Goal: Task Accomplishment & Management: Manage account settings

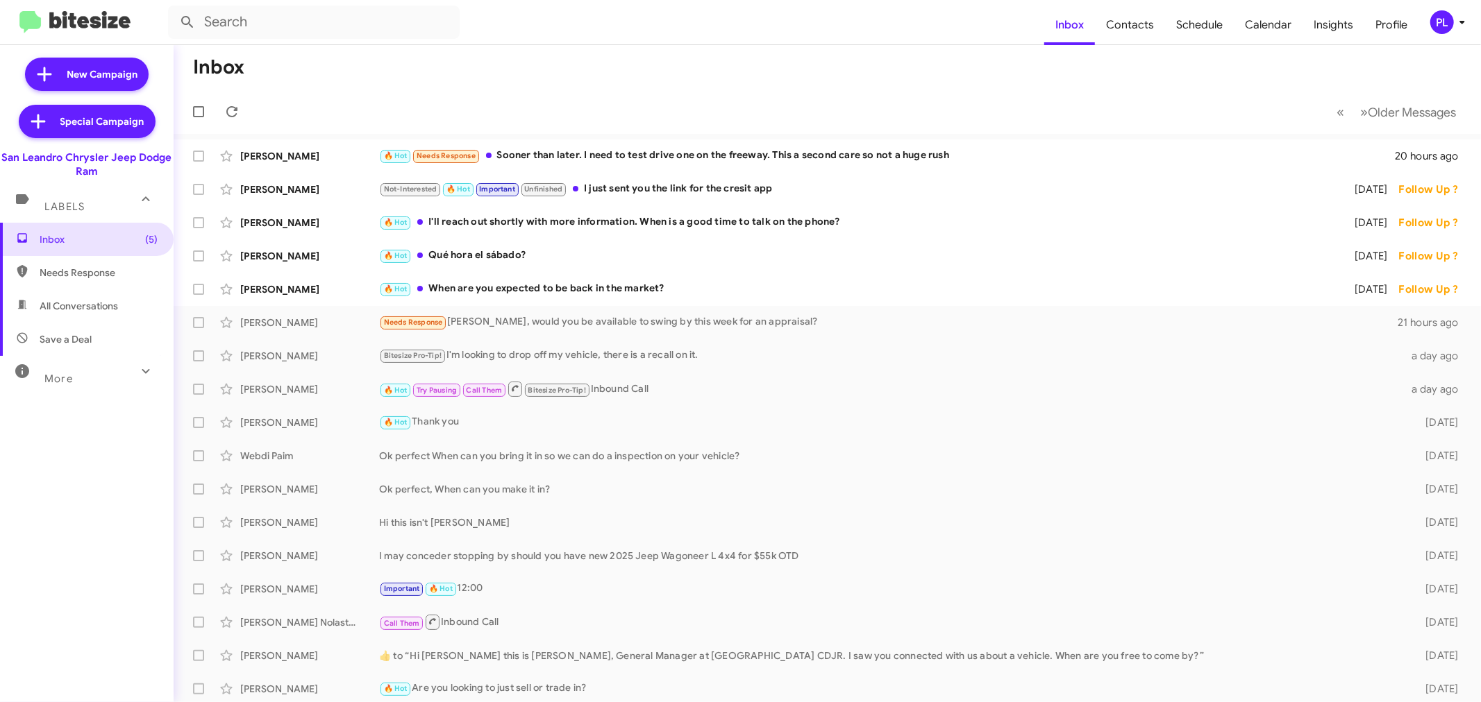
click at [1460, 26] on icon at bounding box center [1462, 22] width 17 height 17
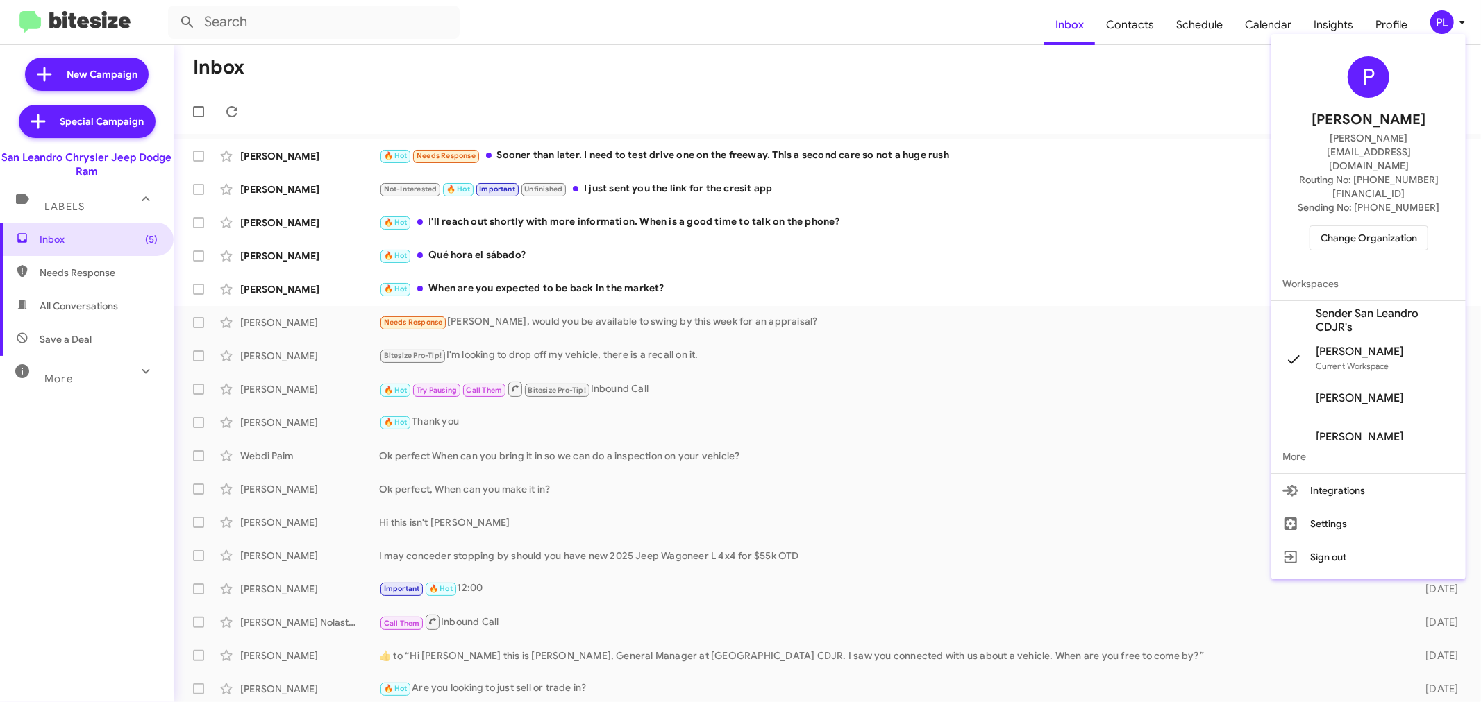
click at [1365, 226] on span "Change Organization" at bounding box center [1368, 238] width 96 height 24
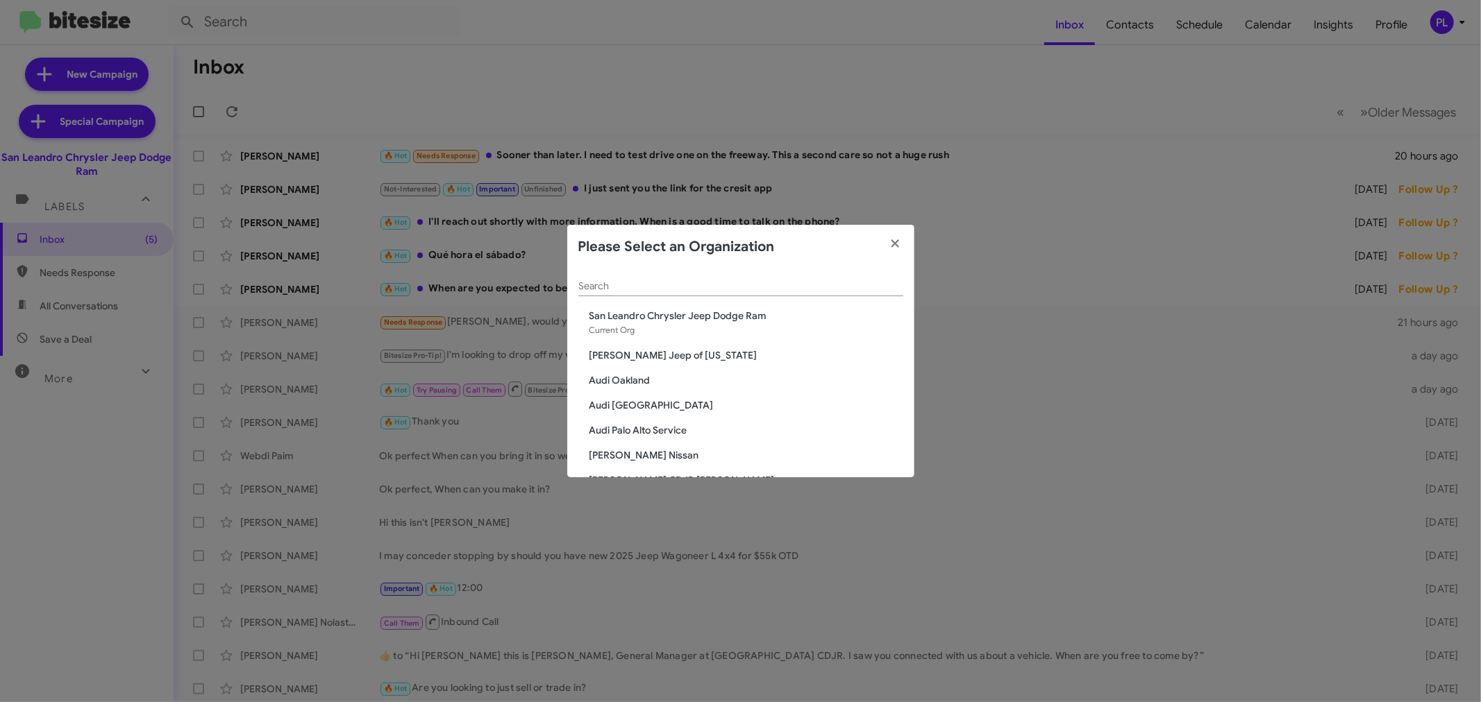
click at [816, 287] on input "Search" at bounding box center [740, 286] width 325 height 11
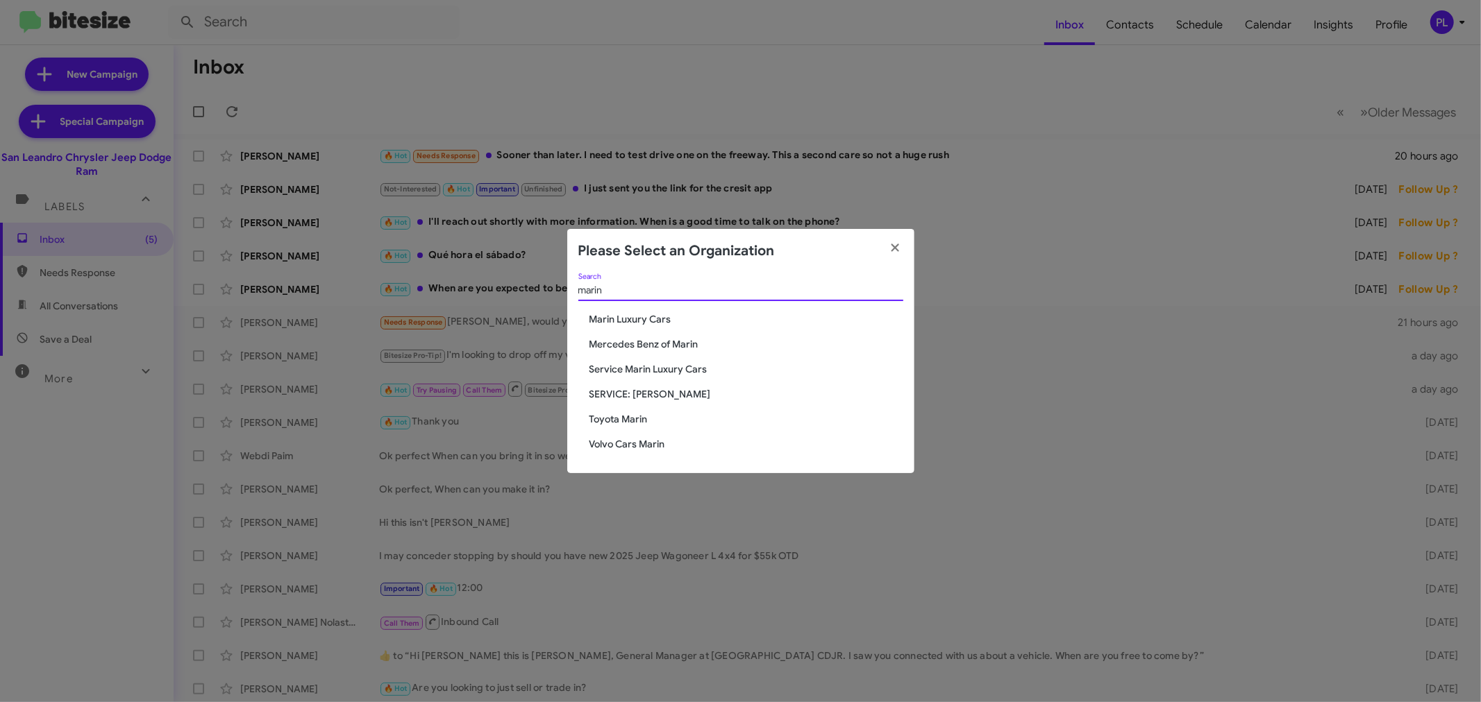
type input "marin"
click at [680, 363] on span "Service Marin Luxury Cars" at bounding box center [746, 369] width 314 height 14
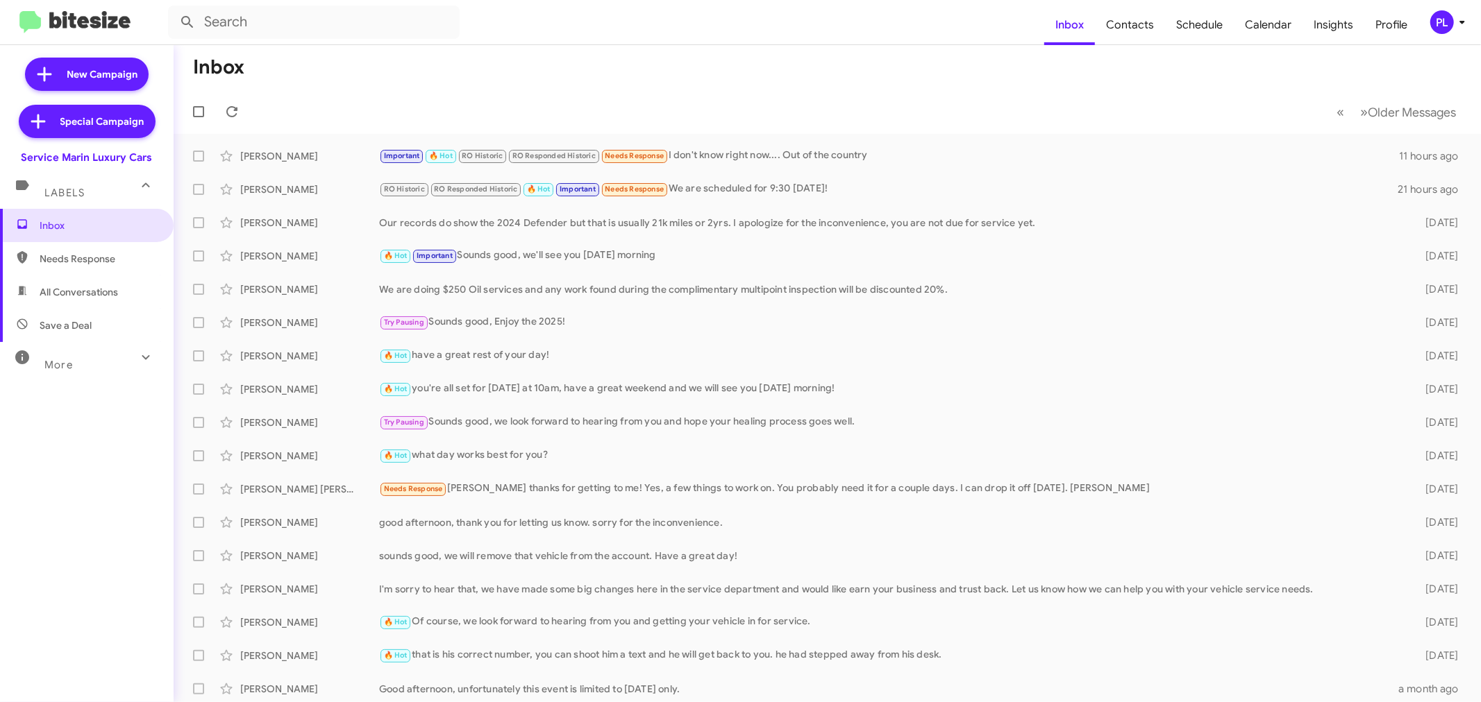
click at [92, 365] on div "More" at bounding box center [73, 359] width 124 height 26
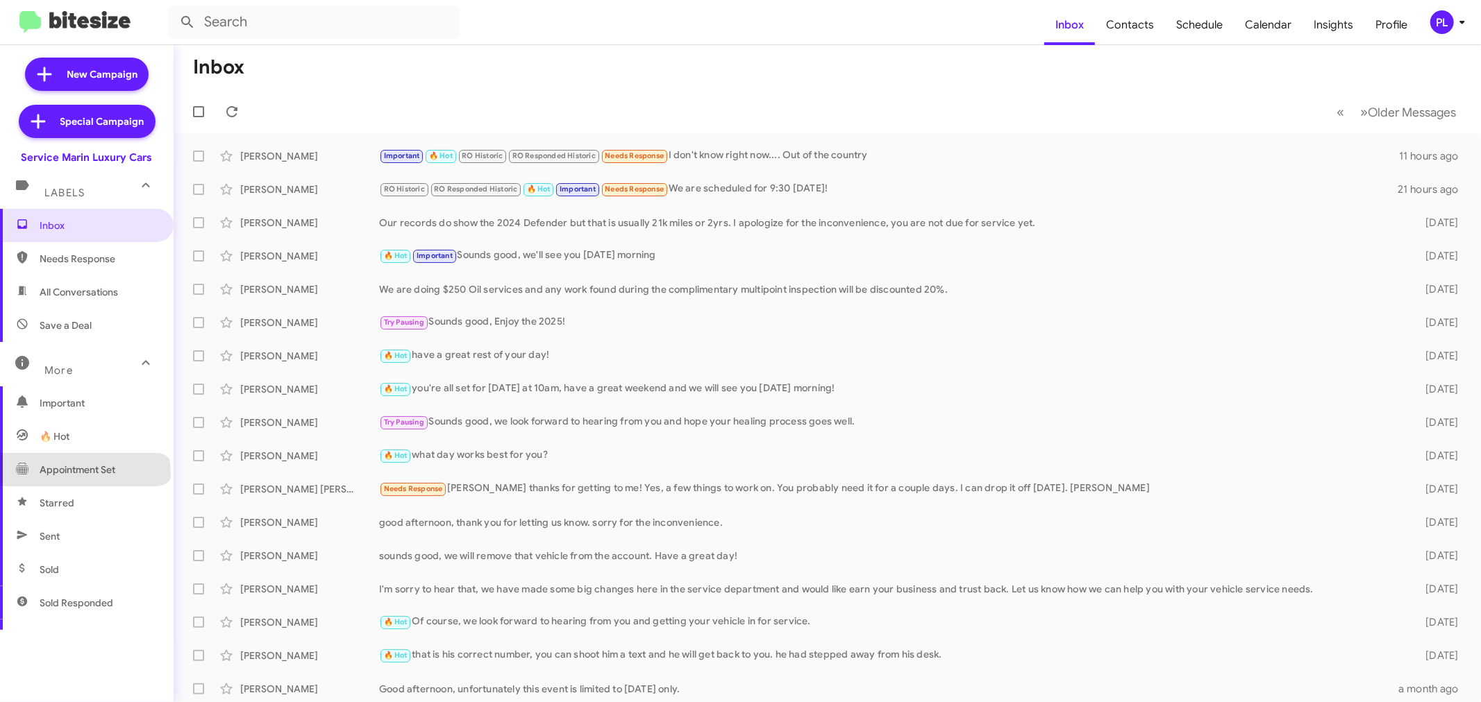
click at [84, 474] on span "Appointment Set" at bounding box center [78, 470] width 76 height 14
type input "in:appointment-set"
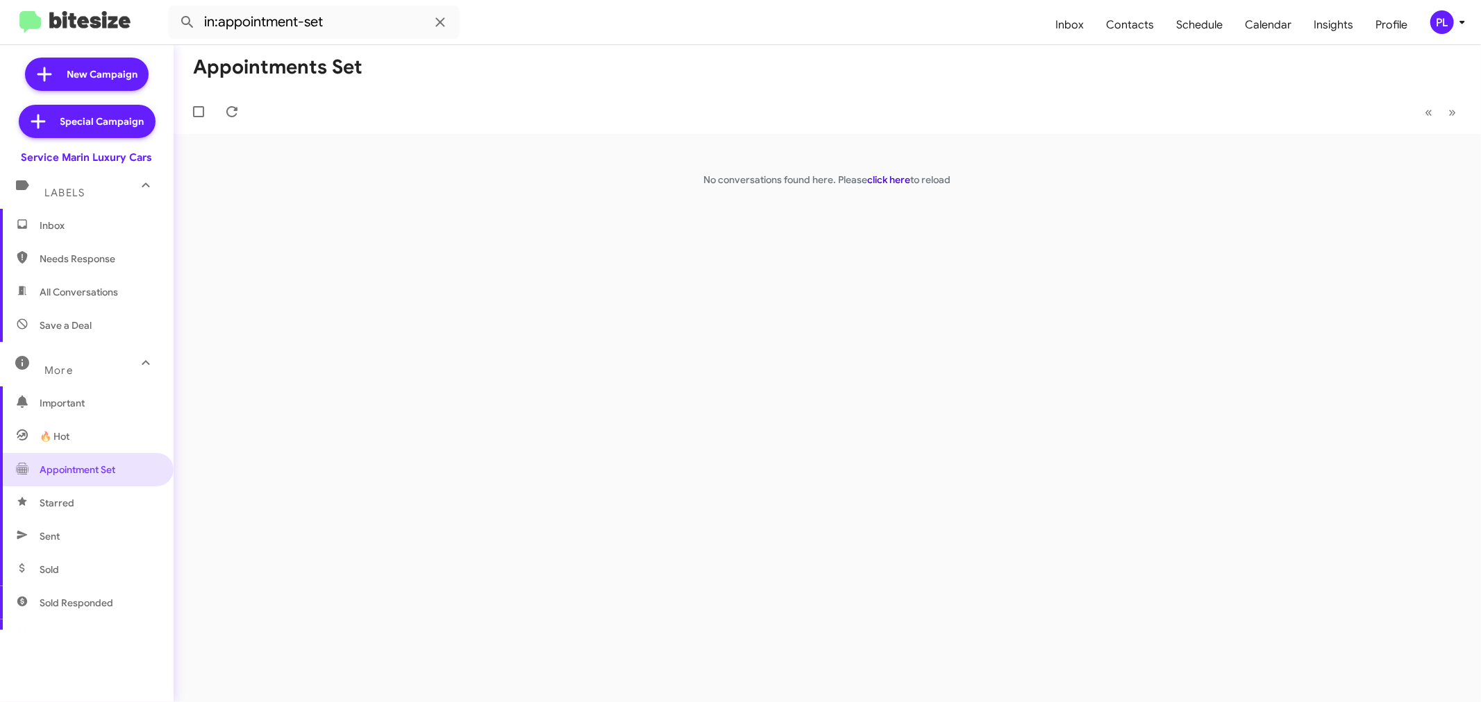
click at [892, 179] on link "click here" at bounding box center [889, 180] width 43 height 12
click at [110, 466] on span "Appointment Set" at bounding box center [78, 470] width 76 height 14
click at [1458, 18] on icon at bounding box center [1462, 22] width 17 height 17
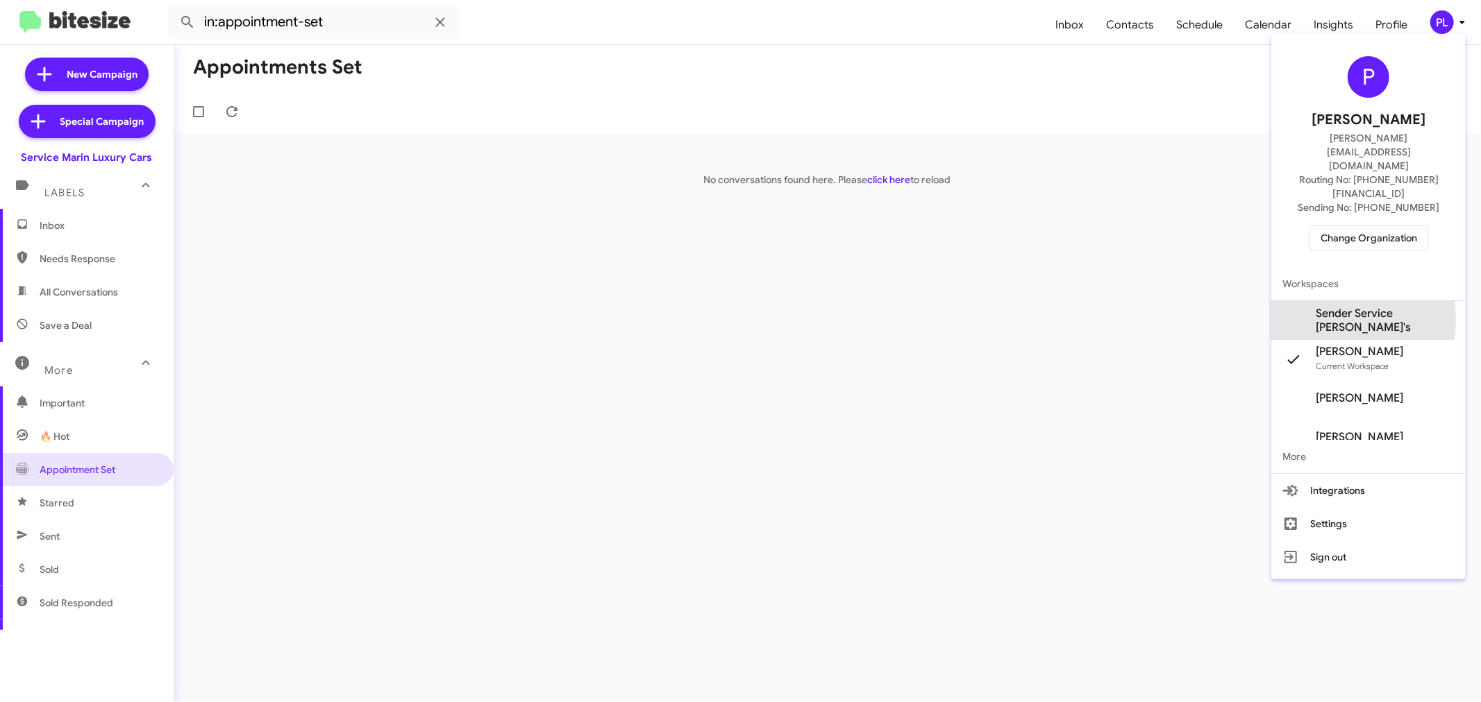
click at [1349, 307] on span "Sender Service [PERSON_NAME]'s" at bounding box center [1384, 321] width 139 height 28
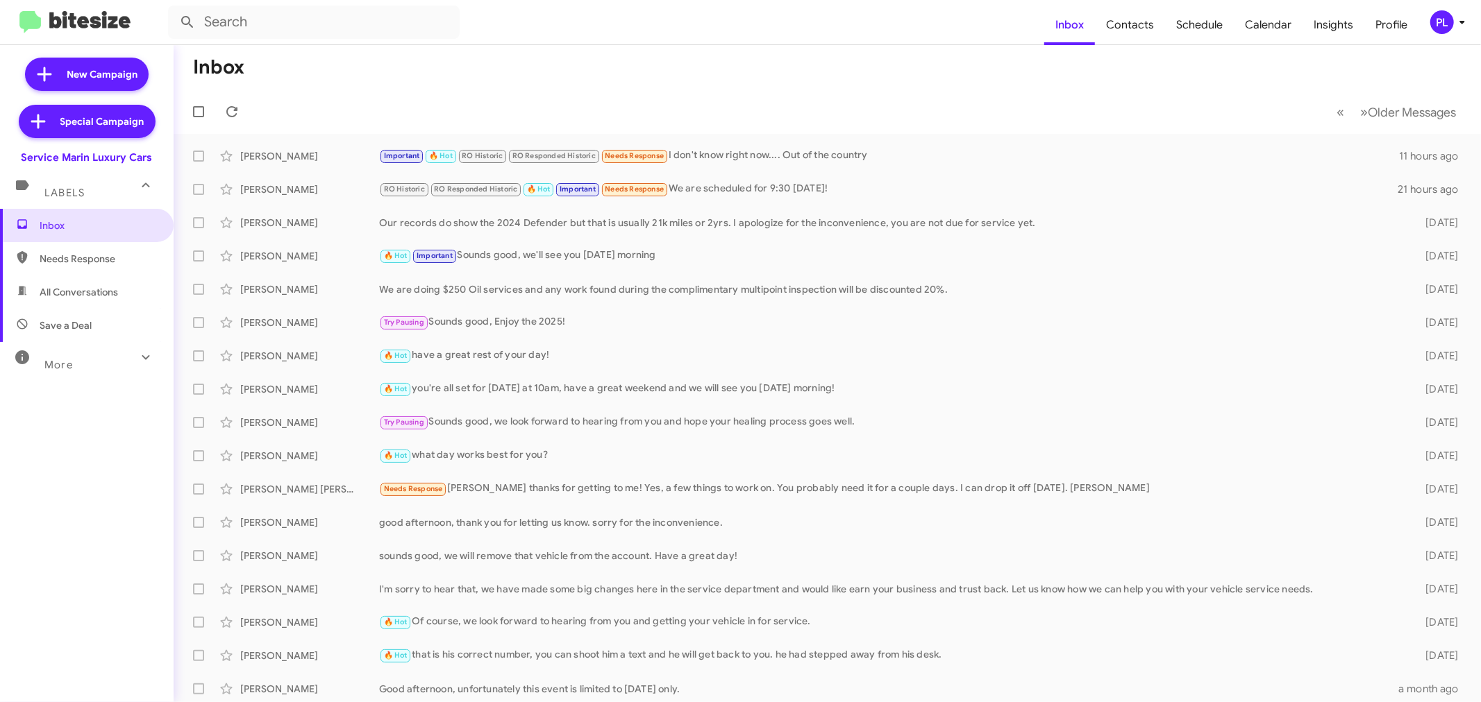
click at [67, 363] on span "More" at bounding box center [58, 365] width 28 height 12
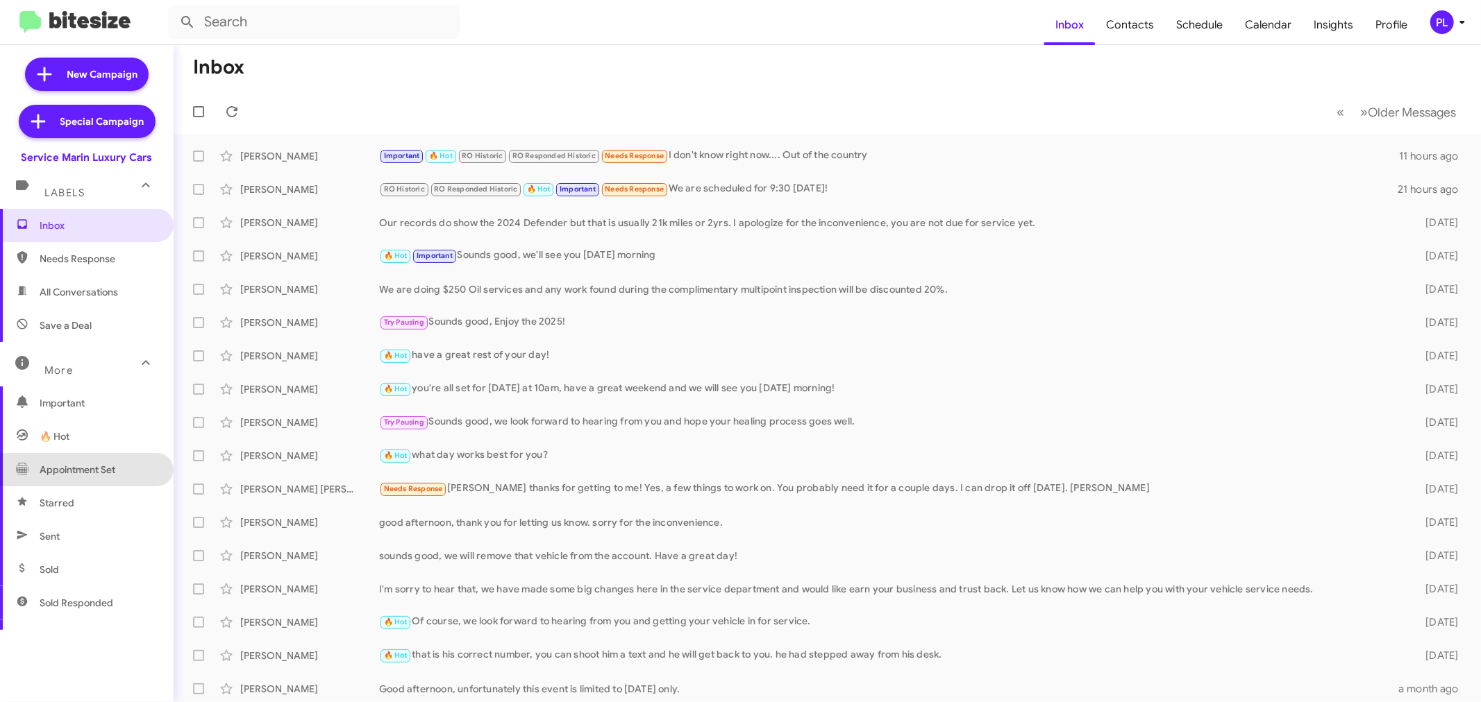
click at [108, 470] on span "Appointment Set" at bounding box center [78, 470] width 76 height 14
type input "in:appointment-set"
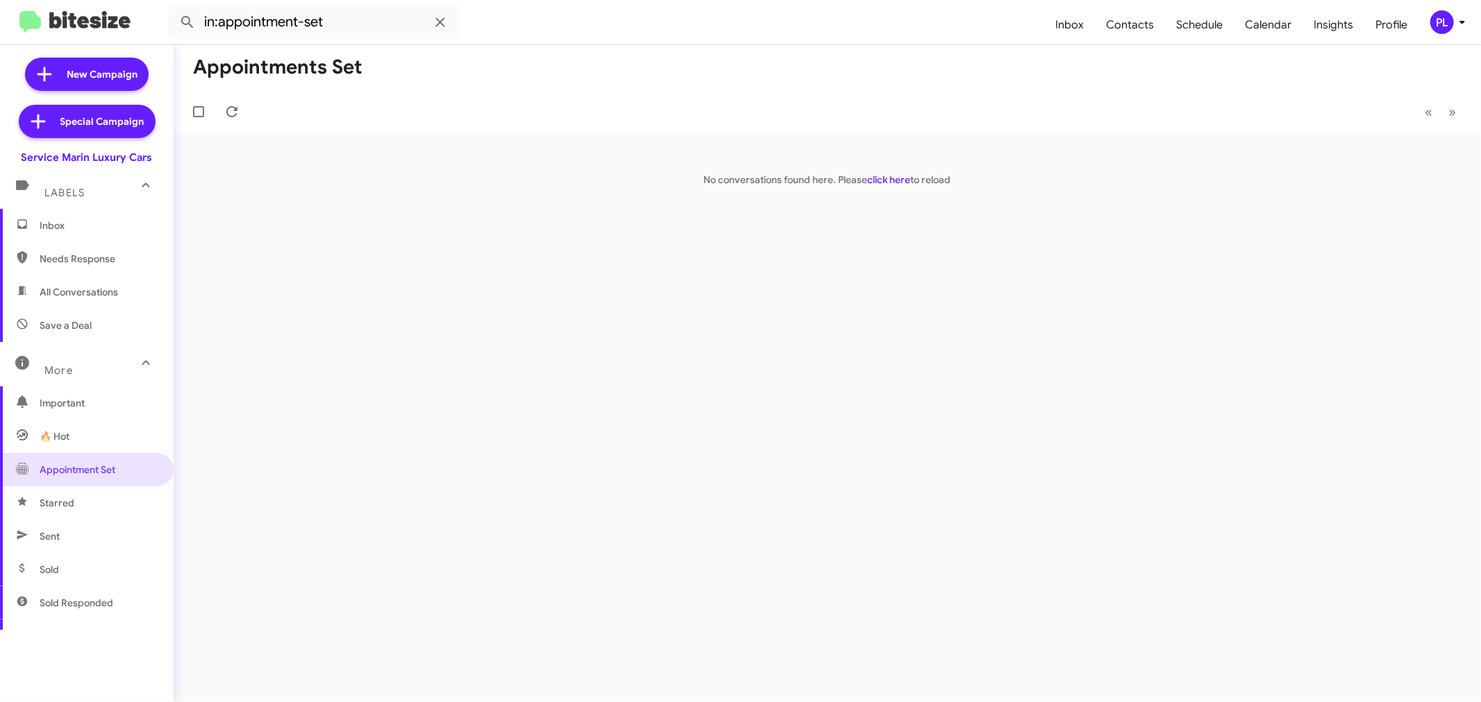
click at [90, 229] on span "Inbox" at bounding box center [99, 226] width 118 height 14
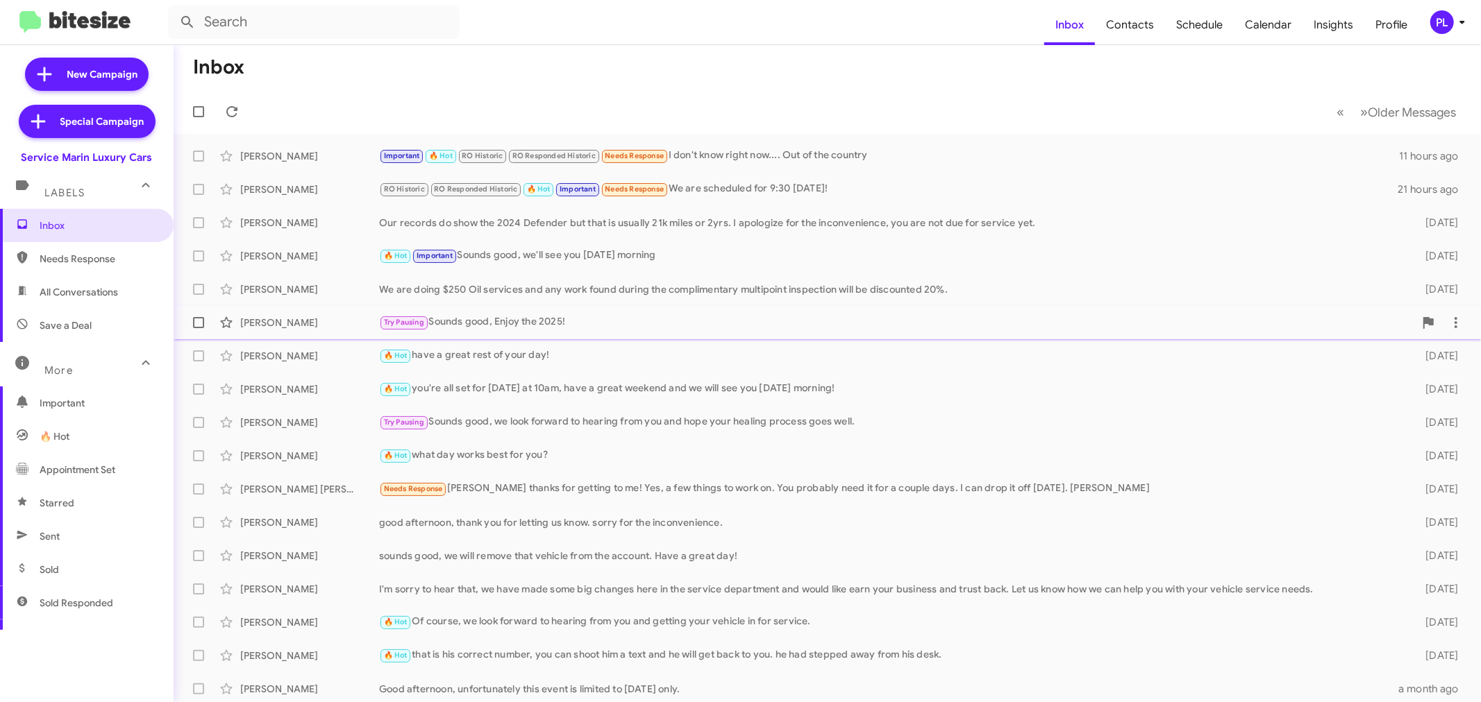
scroll to position [103, 0]
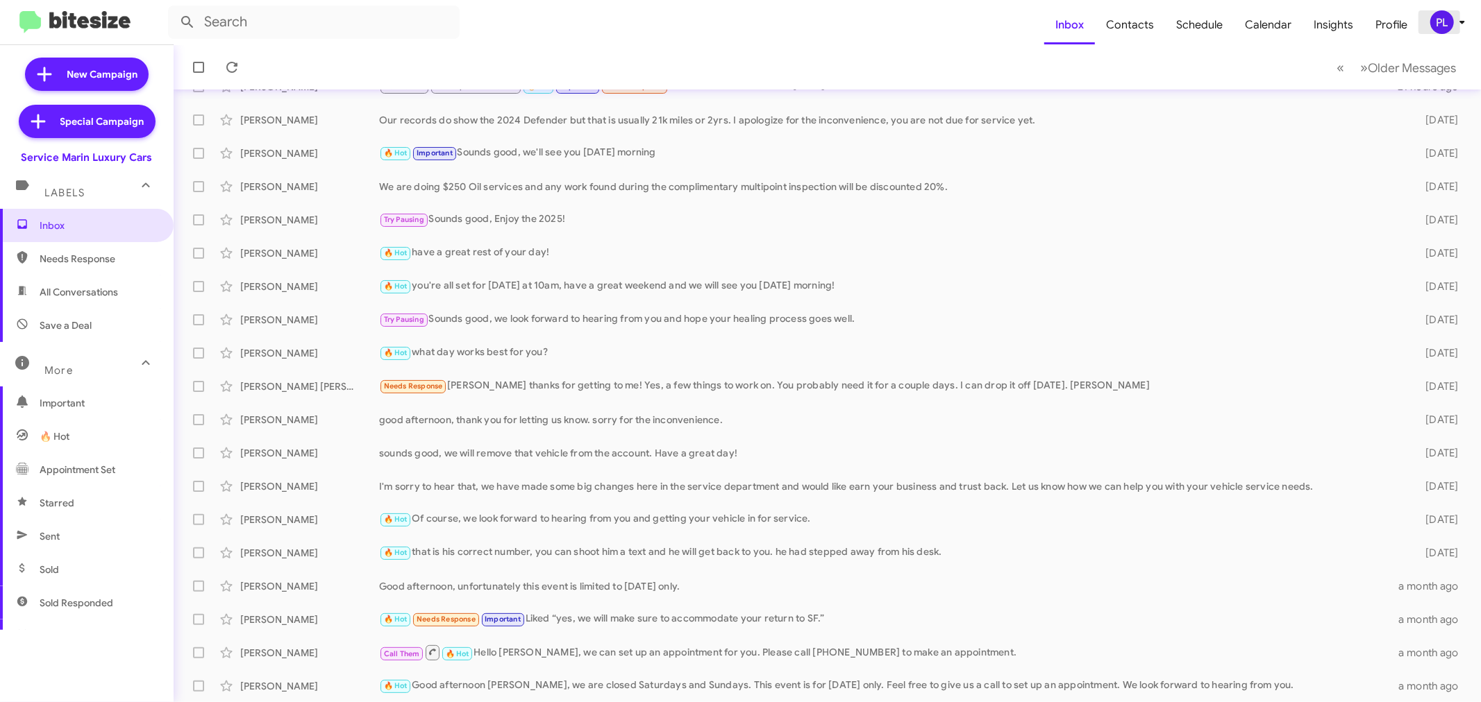
click at [1467, 26] on icon at bounding box center [1462, 22] width 17 height 17
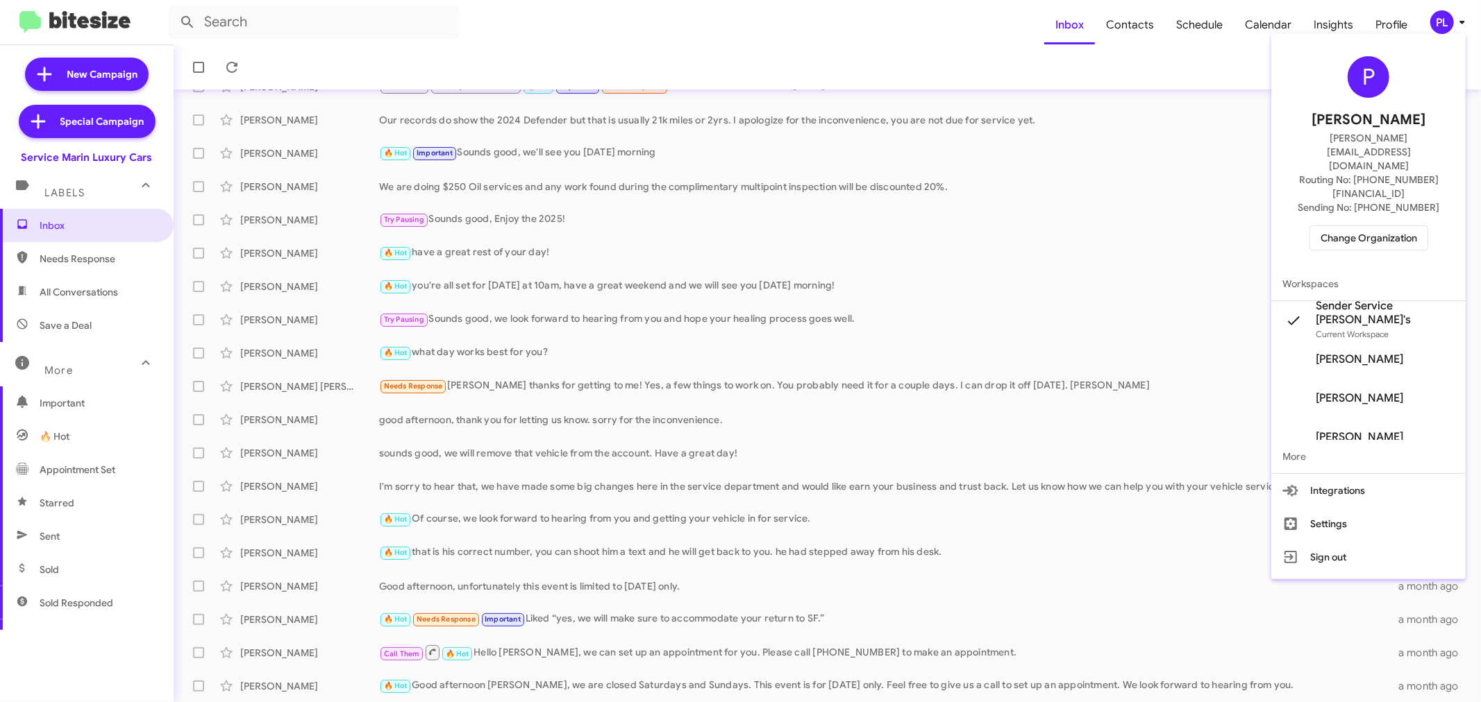
click at [1467, 26] on div at bounding box center [740, 351] width 1481 height 702
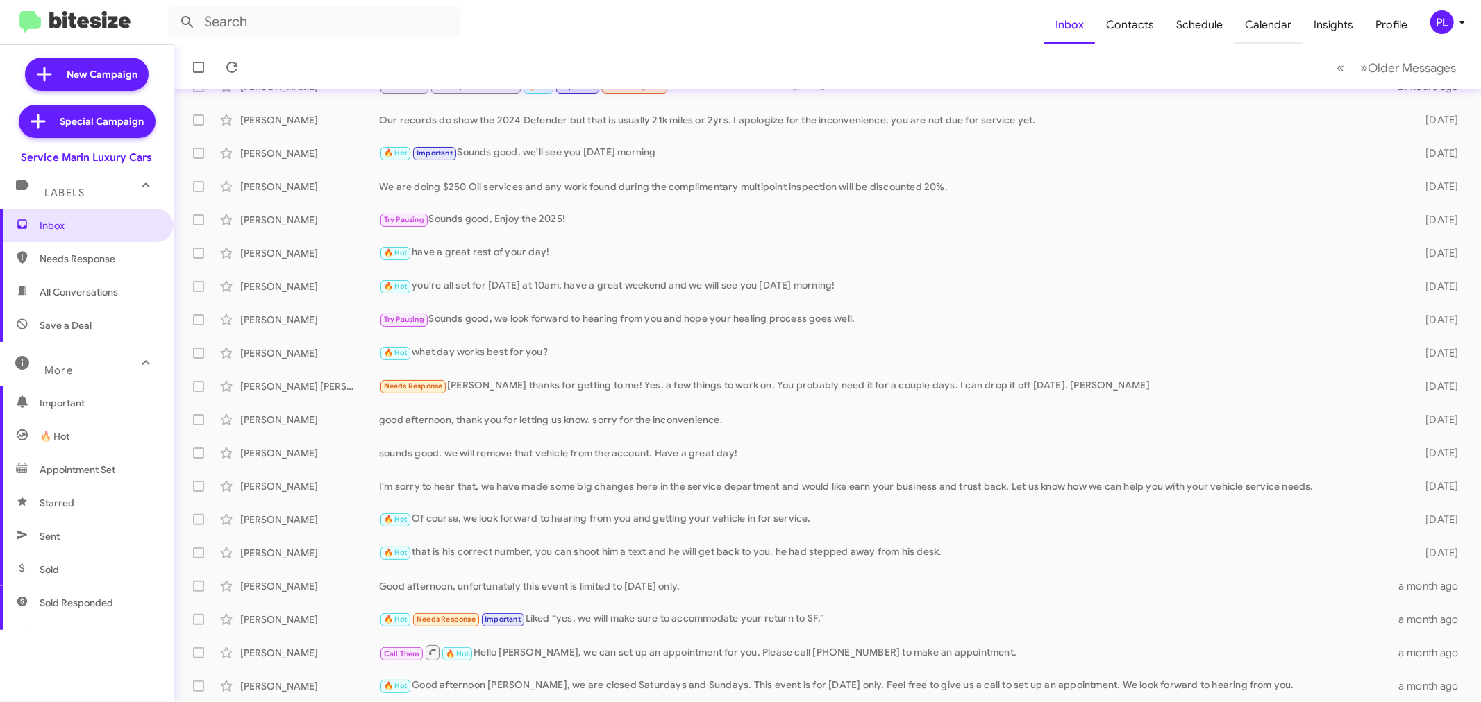
click at [1254, 22] on span "Calendar" at bounding box center [1268, 25] width 69 height 40
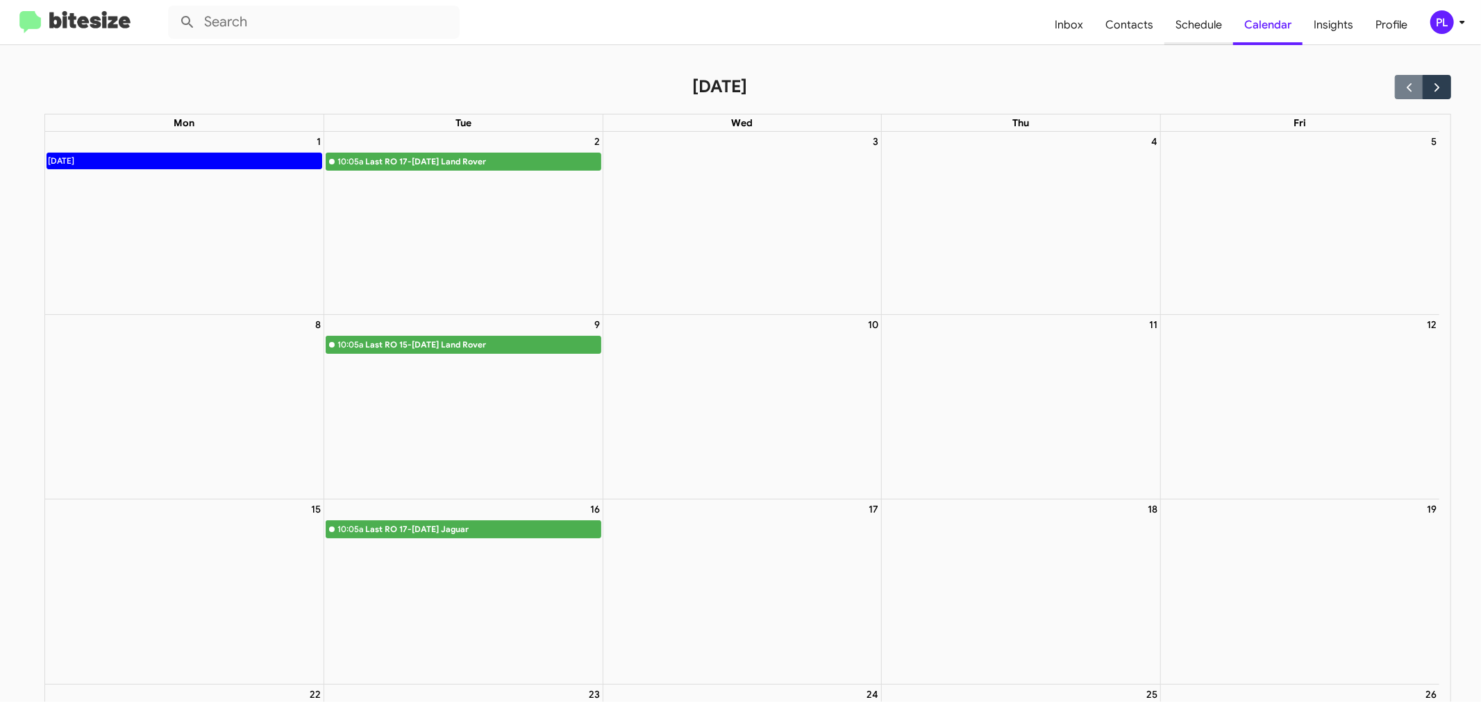
click at [1208, 26] on span "Schedule" at bounding box center [1198, 25] width 69 height 40
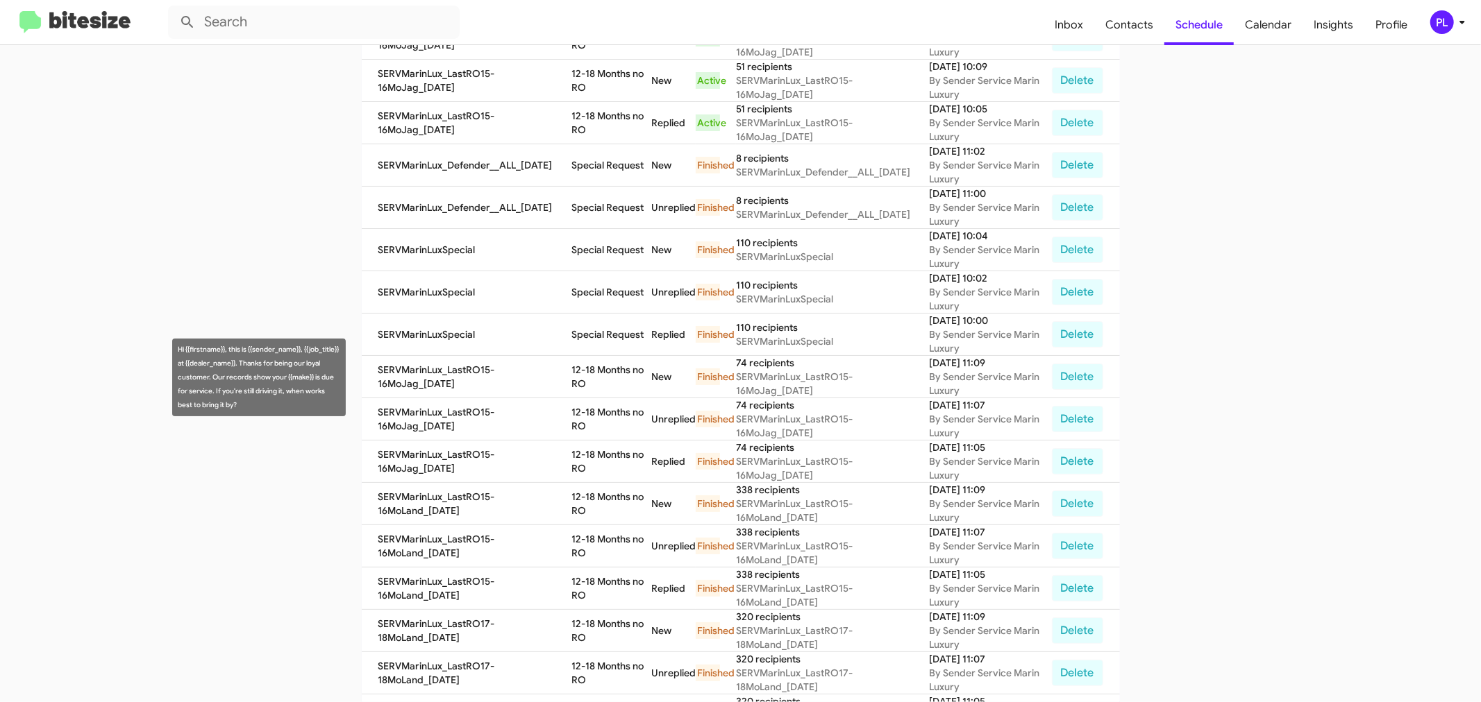
scroll to position [154, 0]
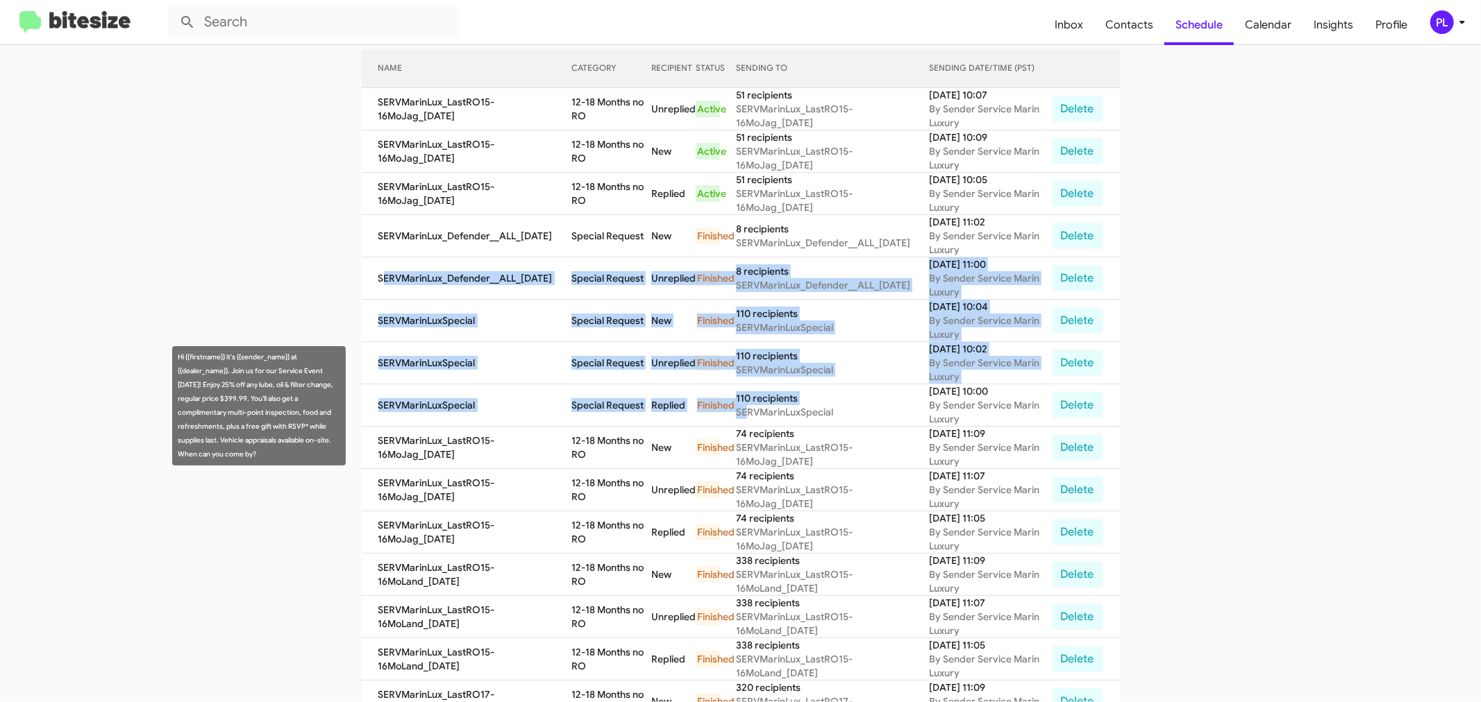
drag, startPoint x: 369, startPoint y: 278, endPoint x: 741, endPoint y: 419, distance: 397.6
click at [741, 419] on tbody "SERVMarinLux_LastRO15-16MoJag_09-23-25 12-18 Months no RO Unreplied Active 51 r…" at bounding box center [741, 511] width 758 height 847
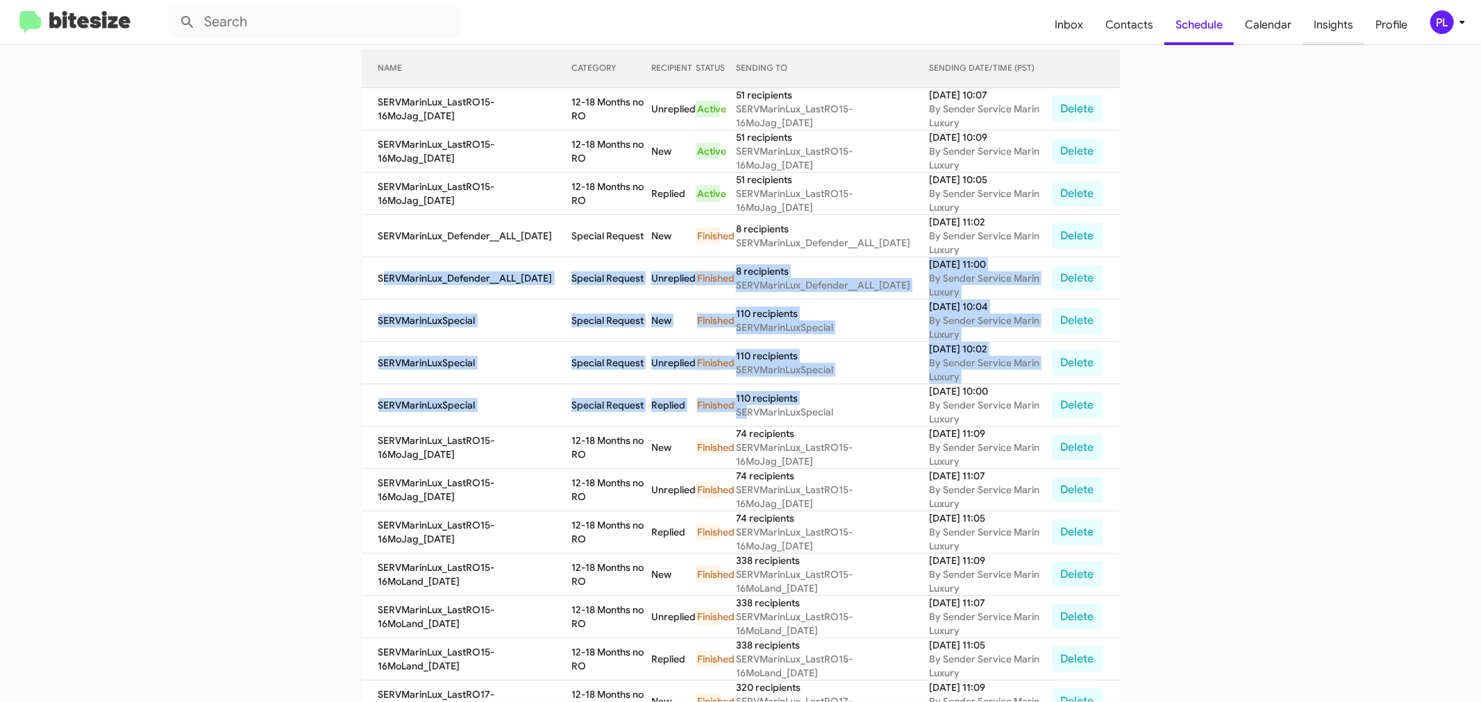
click at [1340, 28] on span "Insights" at bounding box center [1333, 25] width 62 height 40
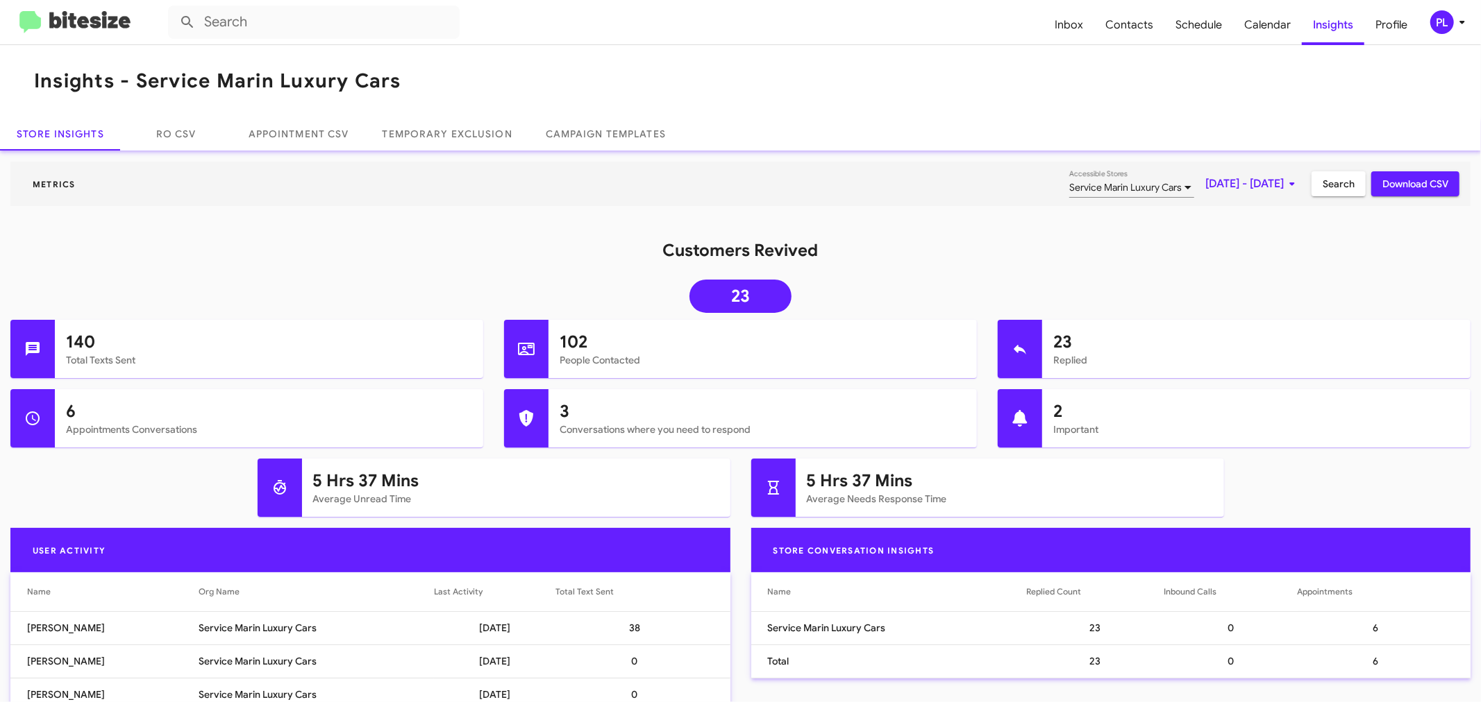
click at [1245, 184] on span "Sep 1, 2025 - Sep 23, 2025" at bounding box center [1252, 183] width 95 height 25
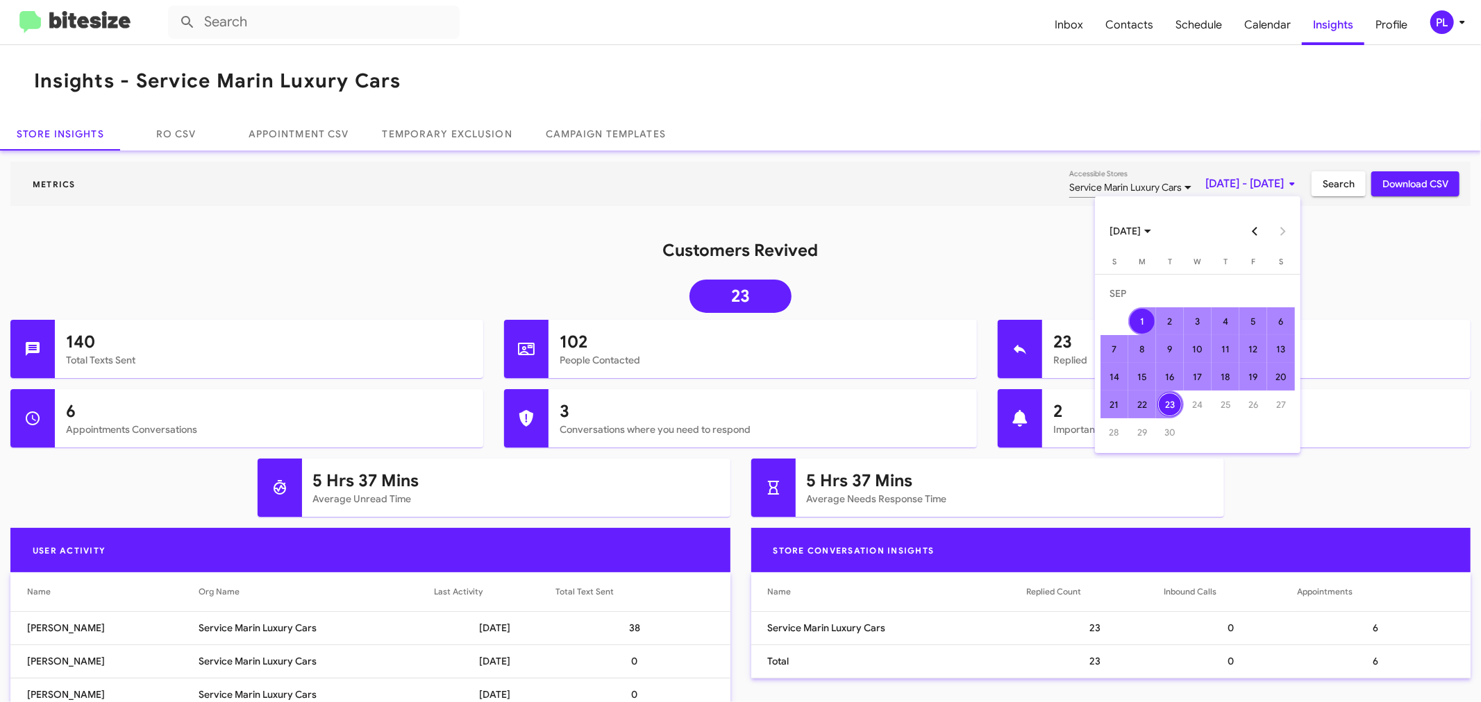
click at [1331, 203] on div at bounding box center [740, 351] width 1481 height 702
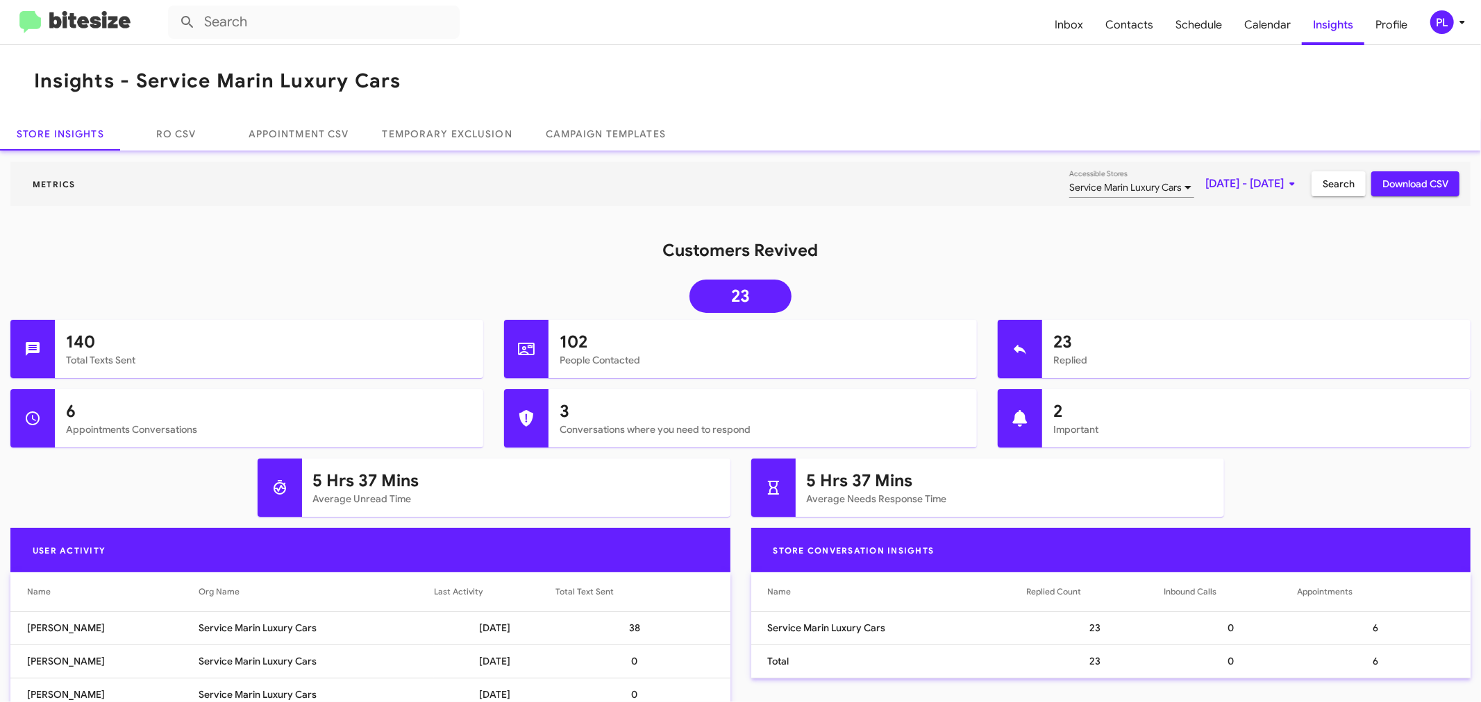
click at [1331, 168] on mat-toolbar "Metrics Service Marin Luxury Cars Accessible Stores Sep 1, 2025 - Sep 23, 2025 …" at bounding box center [740, 184] width 1460 height 44
click at [1330, 179] on span "Search" at bounding box center [1338, 183] width 32 height 25
click at [1219, 175] on span "Sep 1, 2025 - Sep 23, 2025" at bounding box center [1252, 183] width 95 height 25
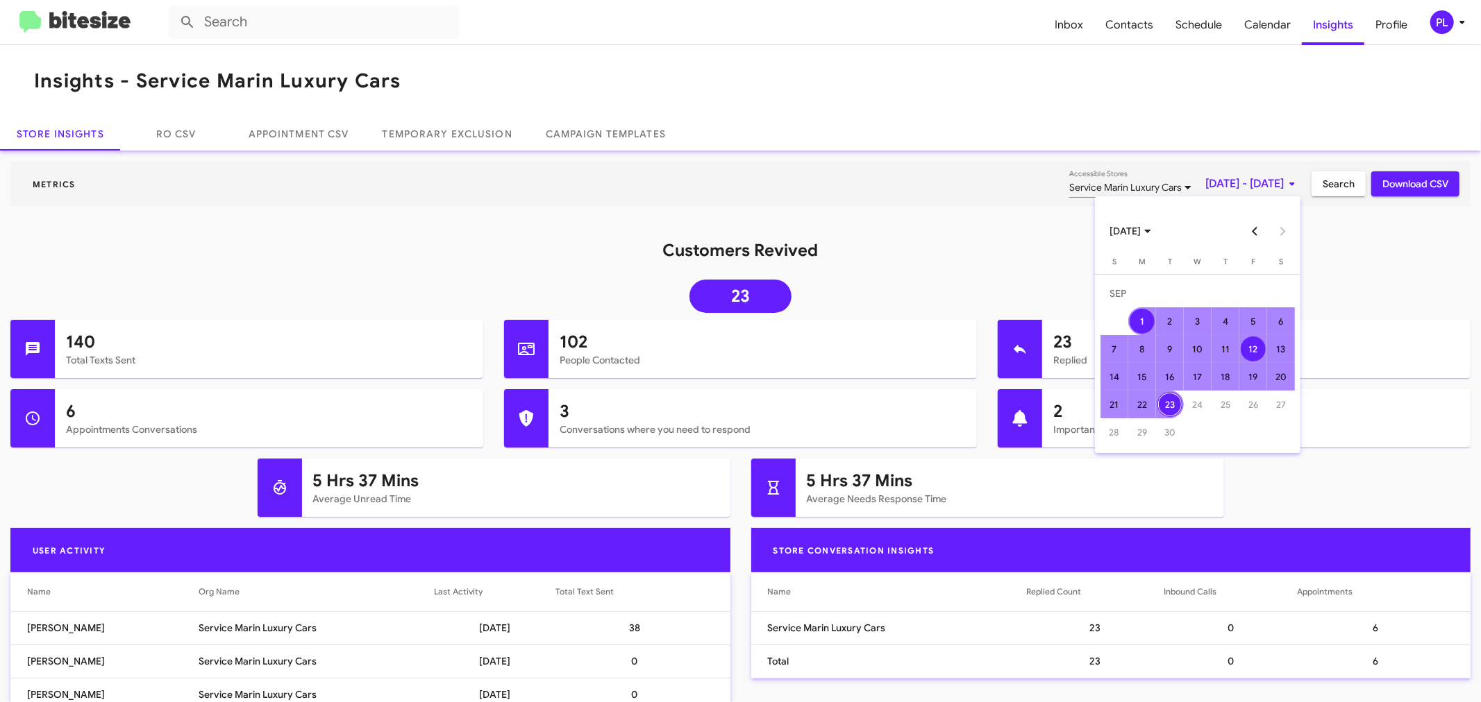
drag, startPoint x: 1146, startPoint y: 317, endPoint x: 1246, endPoint y: 361, distance: 109.4
click at [1246, 361] on tbody "SEP 1 2 3 4 5 6 7 8 9 10 11 12 13 14 15 16 17 18 19 20 21 22 23 24 25 26 27 28 …" at bounding box center [1197, 363] width 194 height 167
click at [1233, 371] on div "18" at bounding box center [1225, 376] width 25 height 25
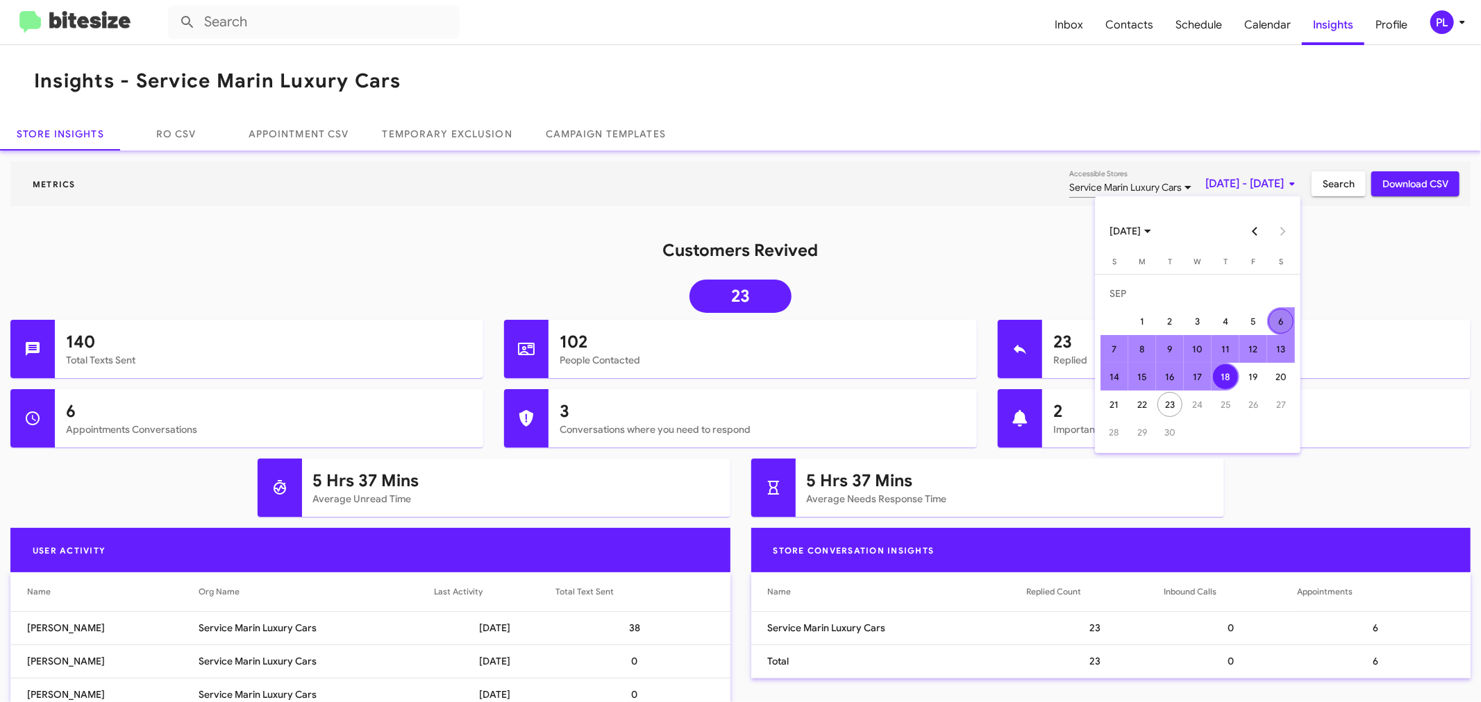
click at [1282, 328] on div "6" at bounding box center [1280, 321] width 25 height 25
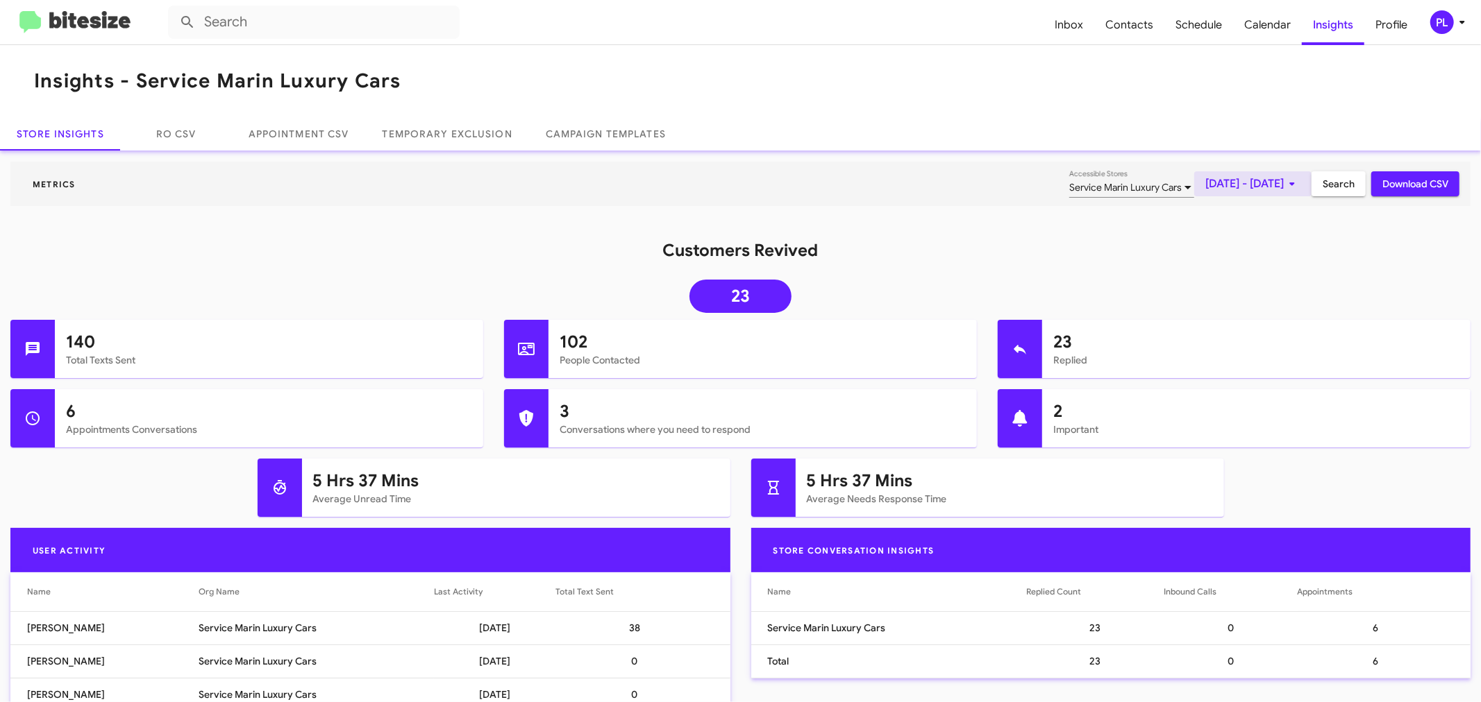
click at [1205, 186] on span "Sep 6, 2025 - Sep 18, 2025" at bounding box center [1252, 183] width 95 height 25
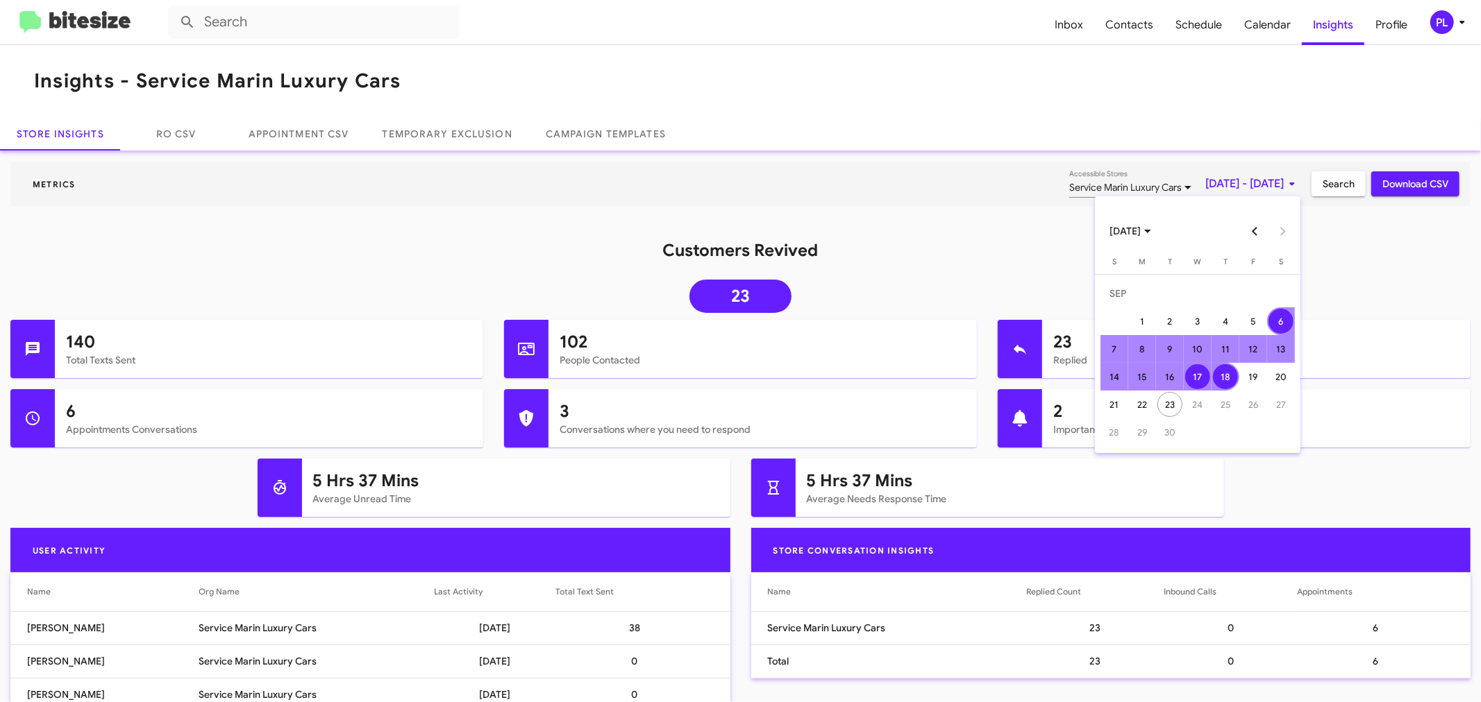
click at [1206, 375] on div "17" at bounding box center [1197, 376] width 25 height 25
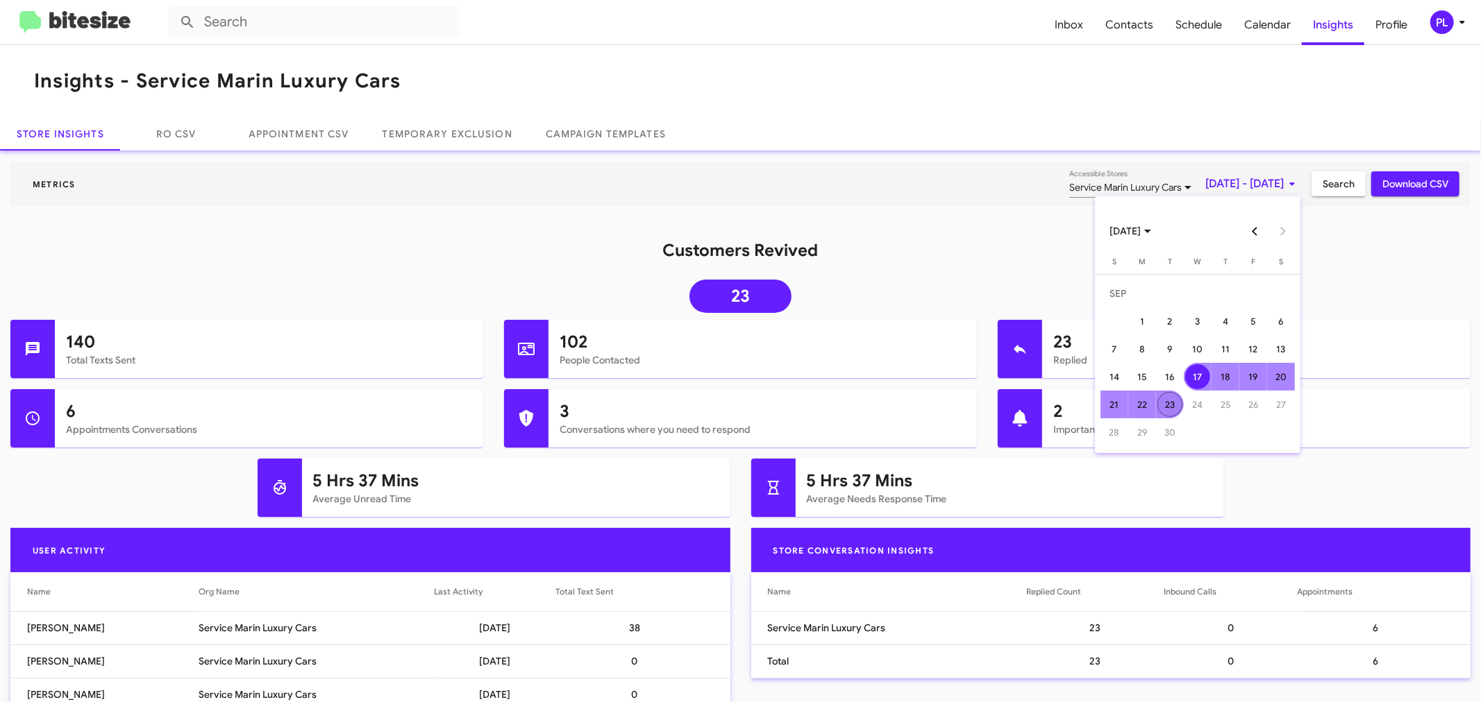
click at [1170, 403] on div "23" at bounding box center [1169, 404] width 25 height 25
click at [1327, 198] on mat-toolbar "Metrics Service Marin Luxury Cars Accessible Stores Sep 17, 2025 - Sep 23, 2025…" at bounding box center [740, 184] width 1460 height 44
click at [1326, 185] on span "Search" at bounding box center [1338, 183] width 32 height 25
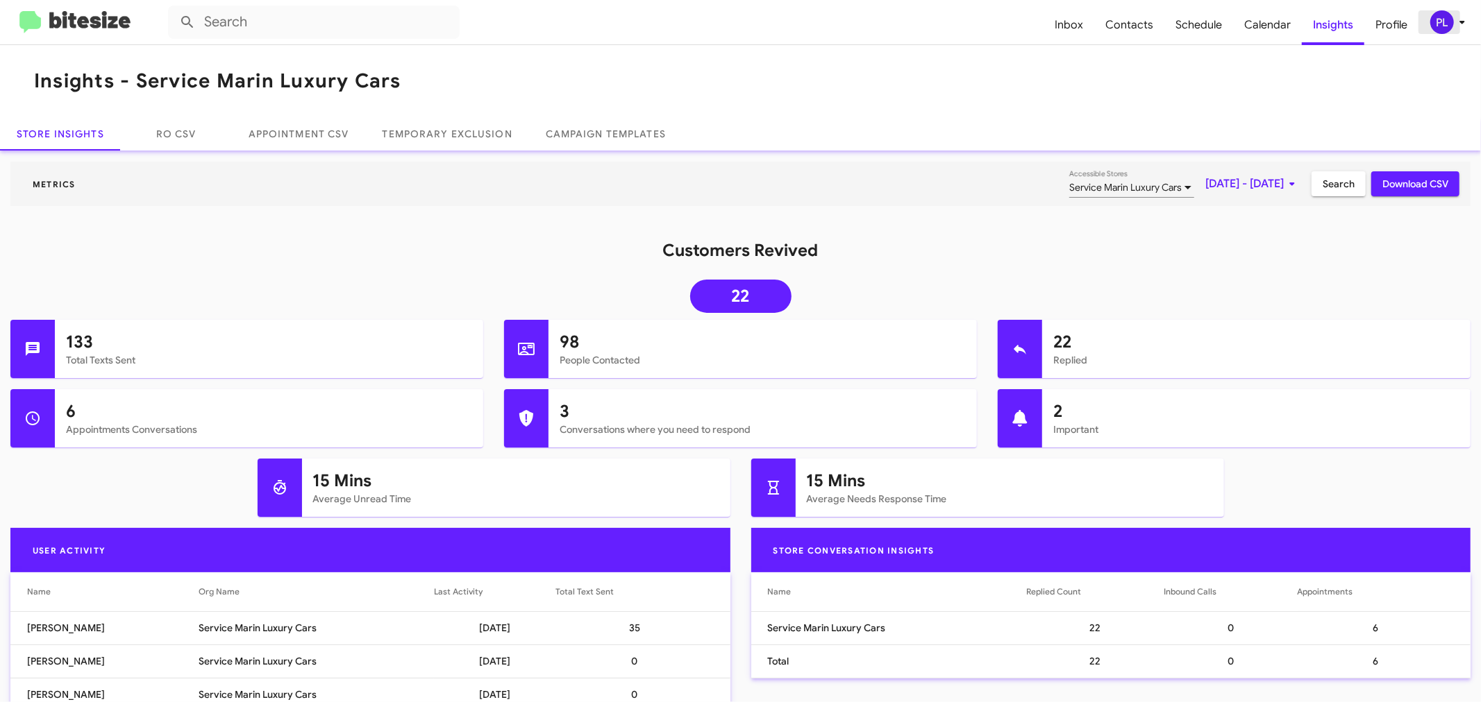
click at [1445, 24] on div "PL" at bounding box center [1442, 22] width 24 height 24
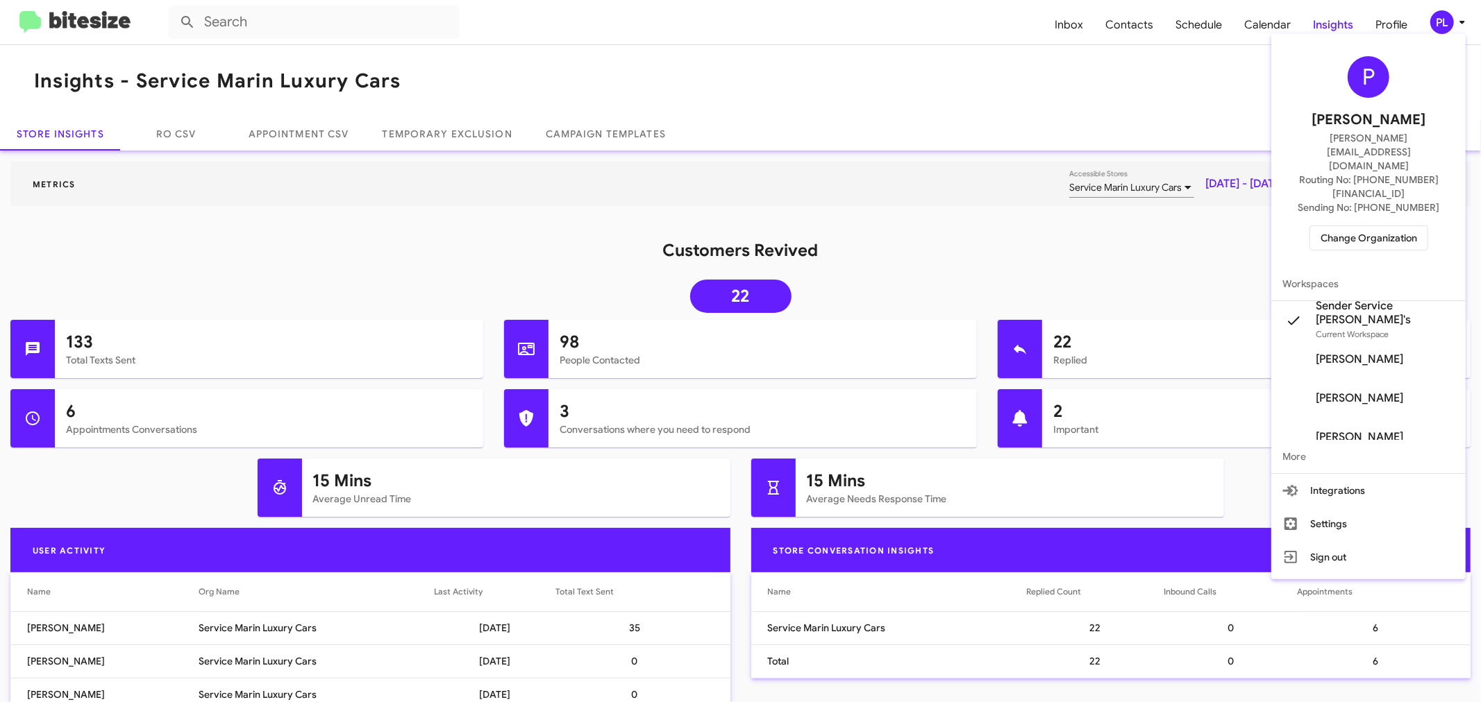
click at [1264, 26] on div at bounding box center [740, 351] width 1481 height 702
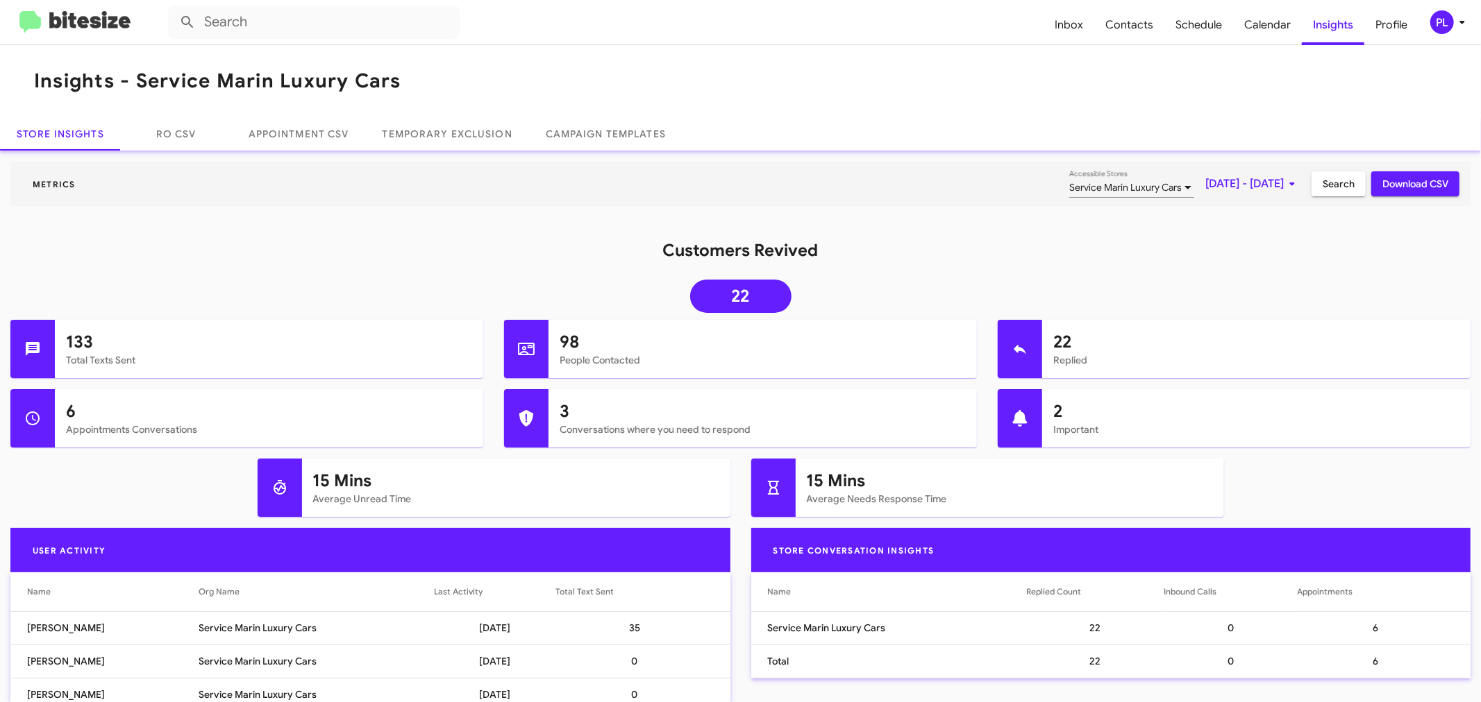
click at [1264, 26] on span "Calendar" at bounding box center [1267, 25] width 69 height 40
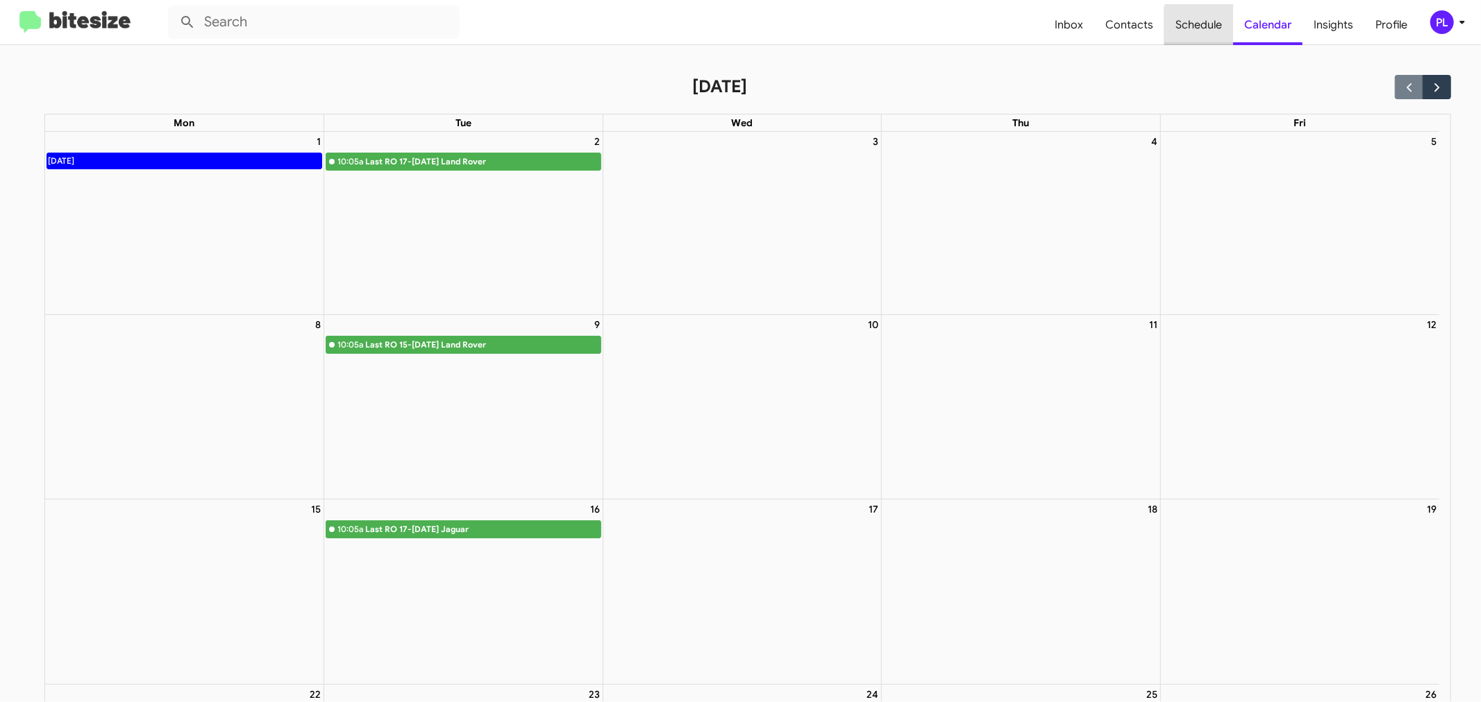
click at [1209, 29] on span "Schedule" at bounding box center [1198, 25] width 69 height 40
